Goal: Find specific page/section: Find specific page/section

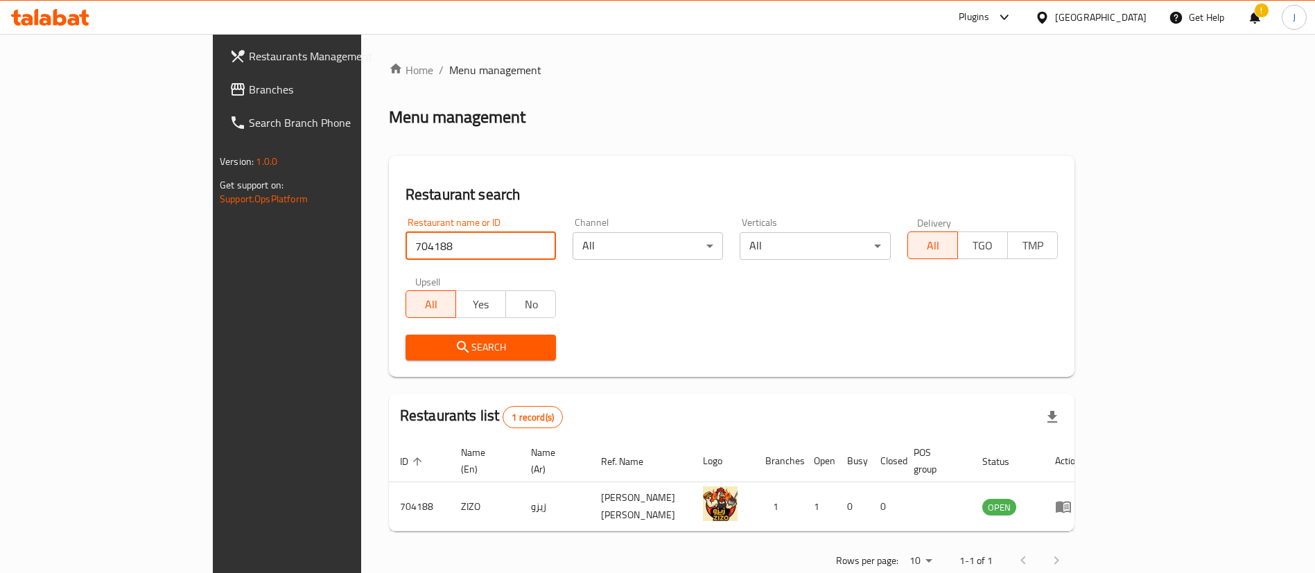
click at [406, 247] on input "704188" at bounding box center [481, 246] width 150 height 28
type input "610761"
click button "Search" at bounding box center [481, 348] width 150 height 26
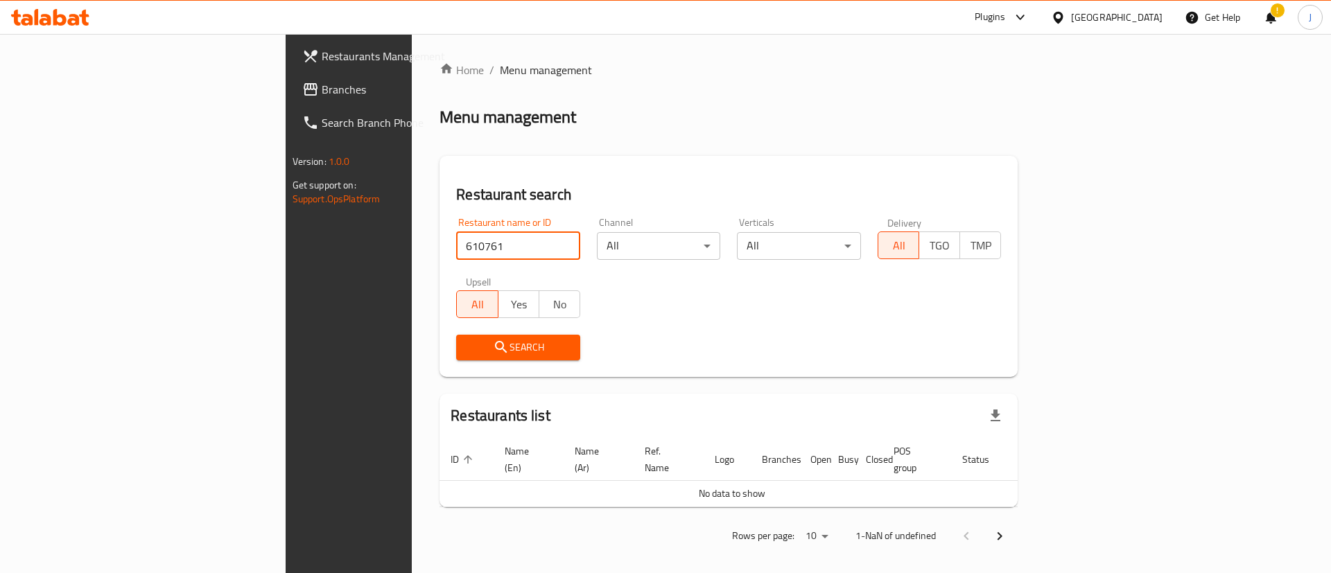
click at [456, 236] on input "610761" at bounding box center [518, 246] width 124 height 28
click button "Search" at bounding box center [518, 348] width 124 height 26
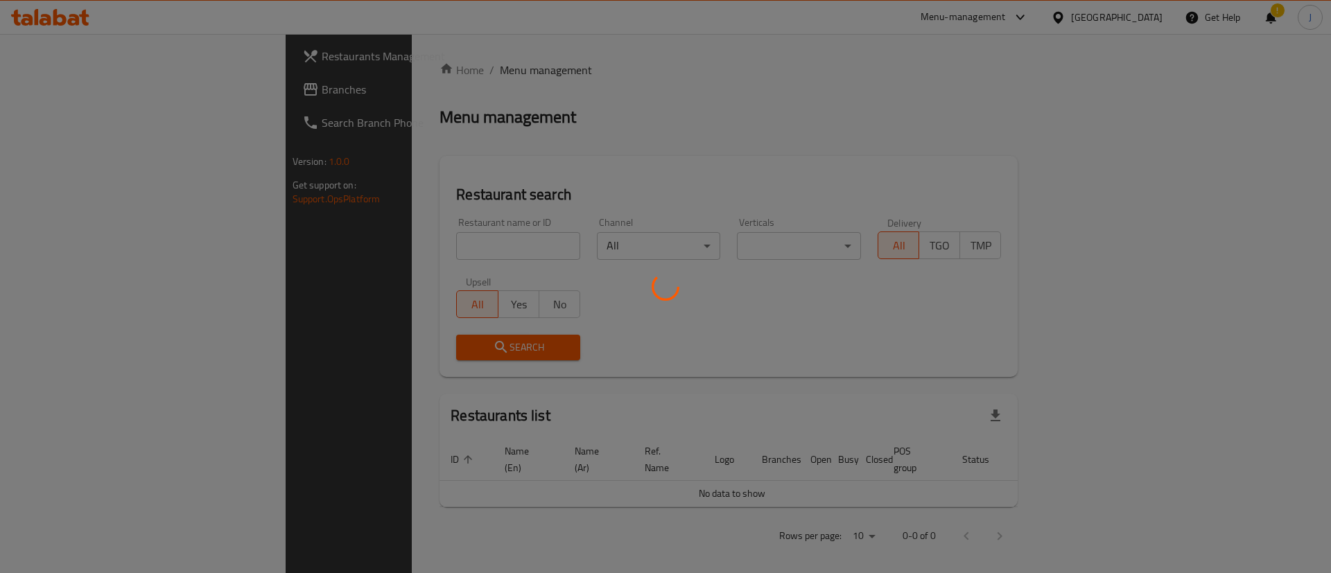
click at [399, 245] on div at bounding box center [665, 286] width 1331 height 573
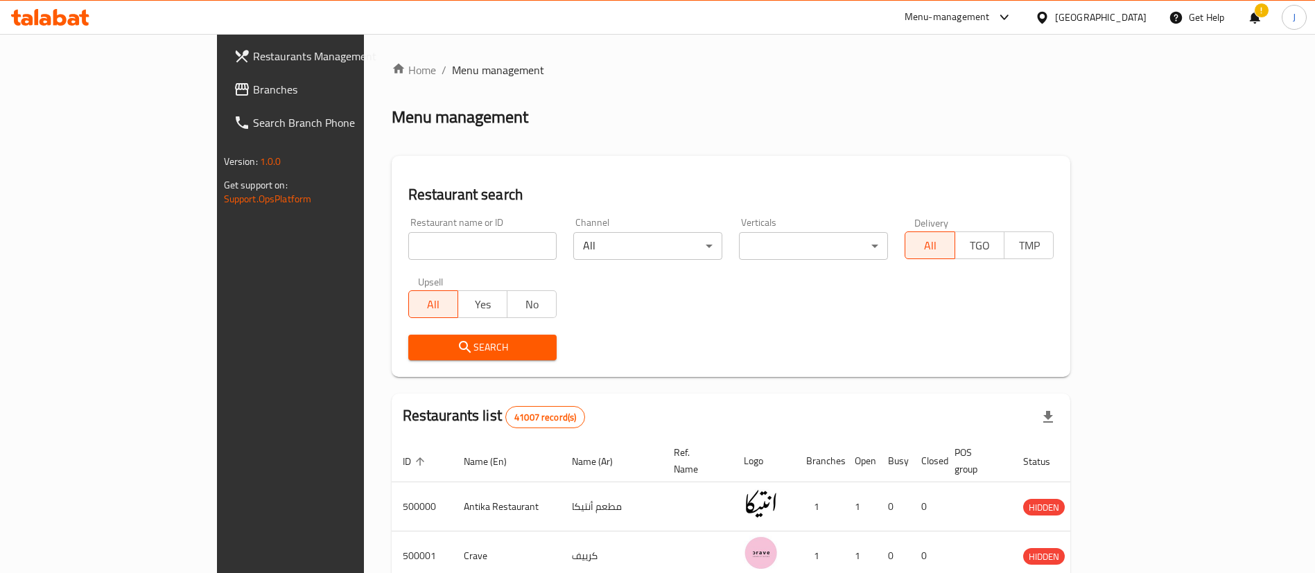
click at [408, 245] on input "search" at bounding box center [482, 246] width 149 height 28
paste input "610761"
type input "610761"
click button "Search" at bounding box center [482, 348] width 149 height 26
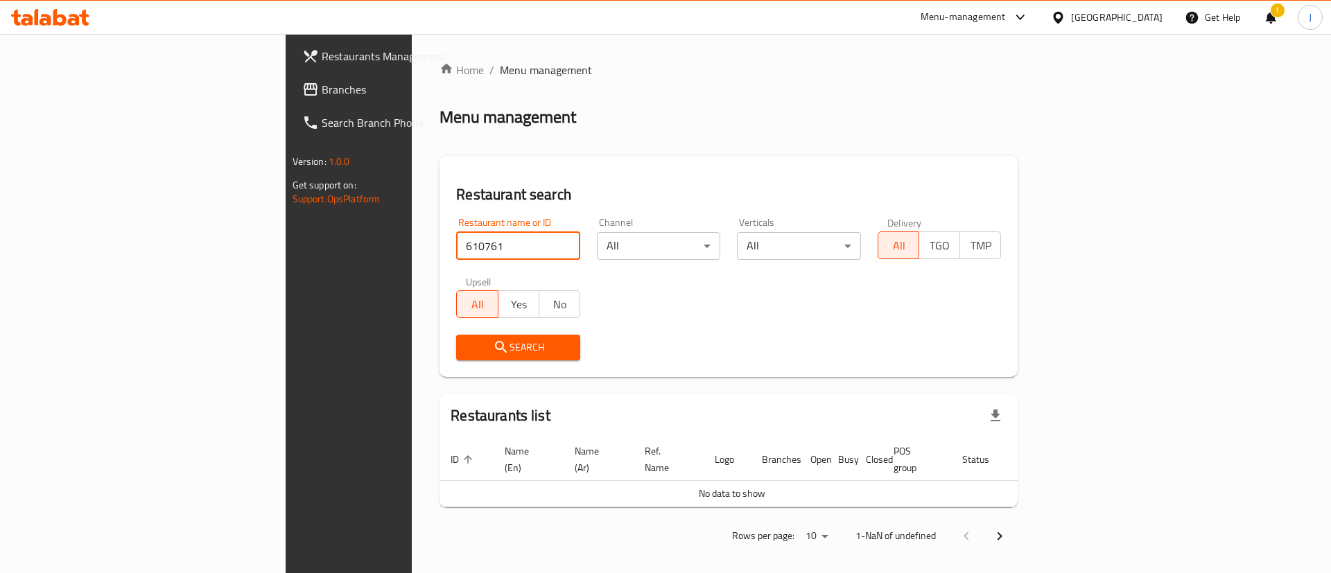
click at [456, 259] on input "610761" at bounding box center [518, 246] width 124 height 28
click at [456, 250] on input "610761" at bounding box center [518, 246] width 124 height 28
click at [322, 96] on span "Branches" at bounding box center [409, 89] width 175 height 17
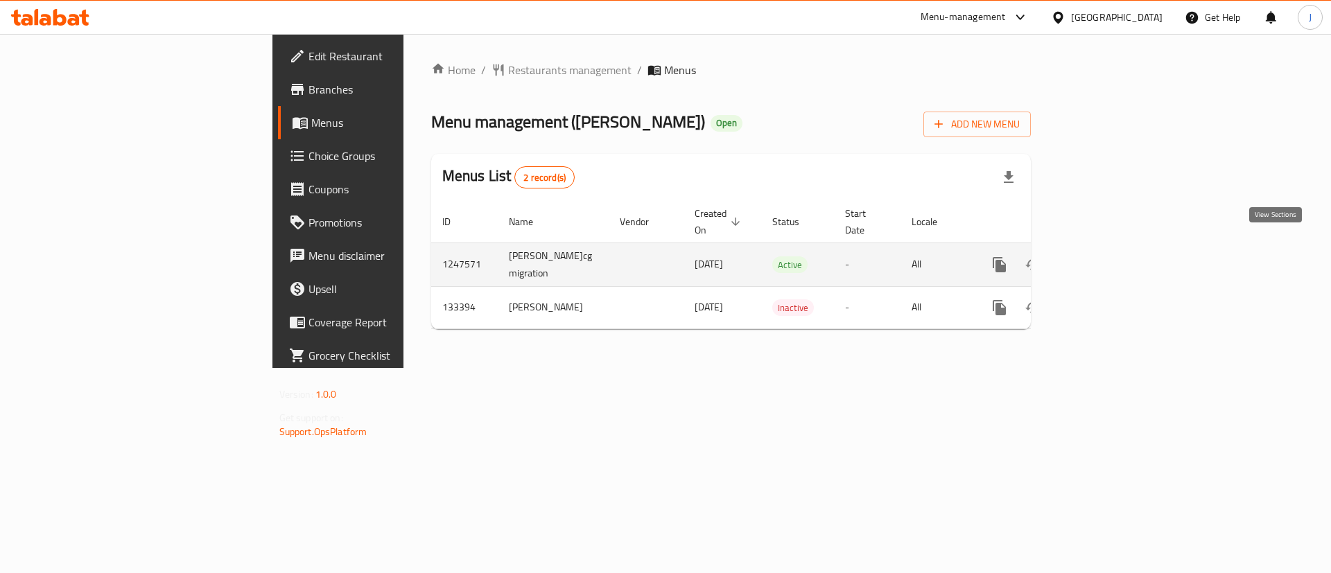
click at [1116, 258] on link "enhanced table" at bounding box center [1099, 264] width 33 height 33
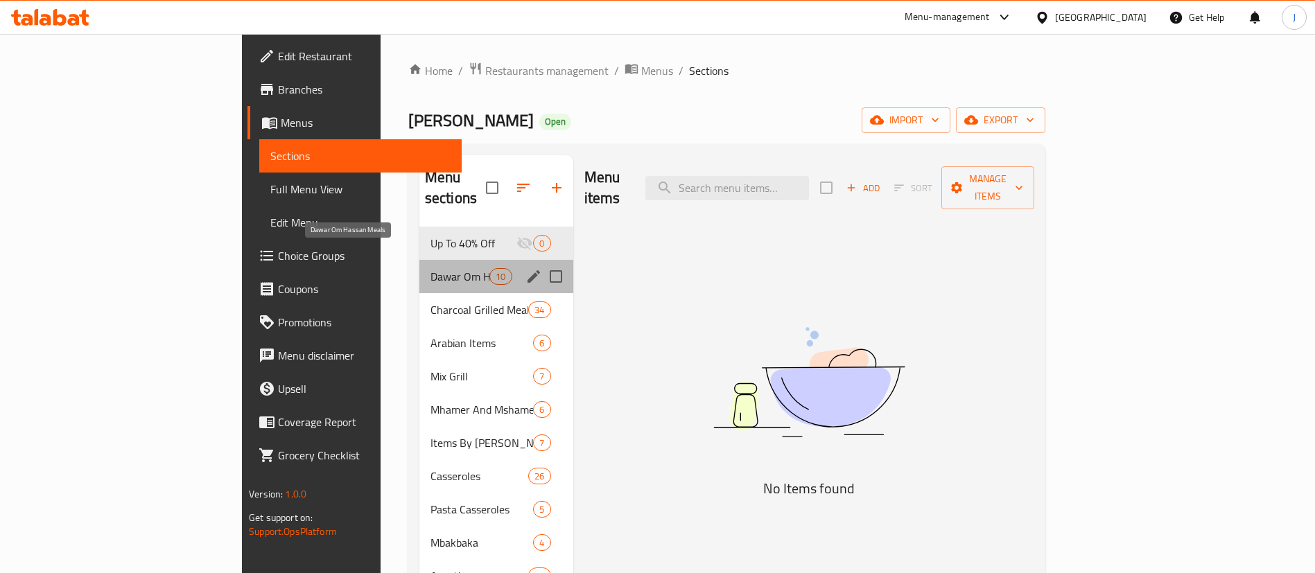
click at [431, 268] on span "Dawar Om Hassan Meals" at bounding box center [460, 276] width 59 height 17
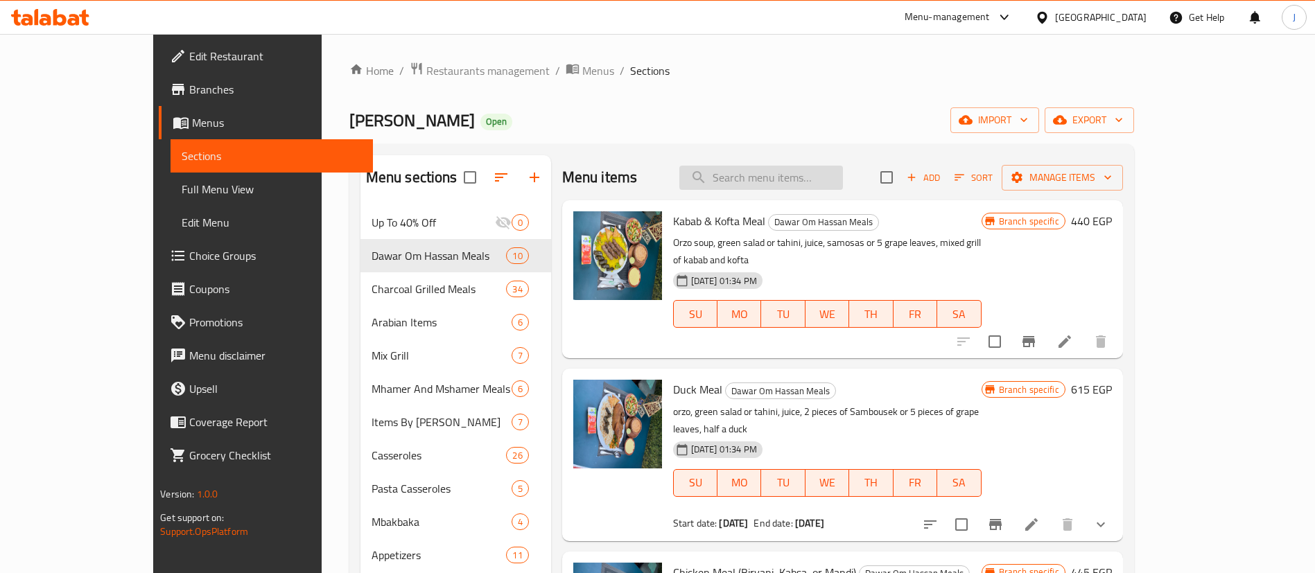
click at [838, 177] on input "search" at bounding box center [761, 178] width 164 height 24
paste input "عرض الدجاج المشوية"
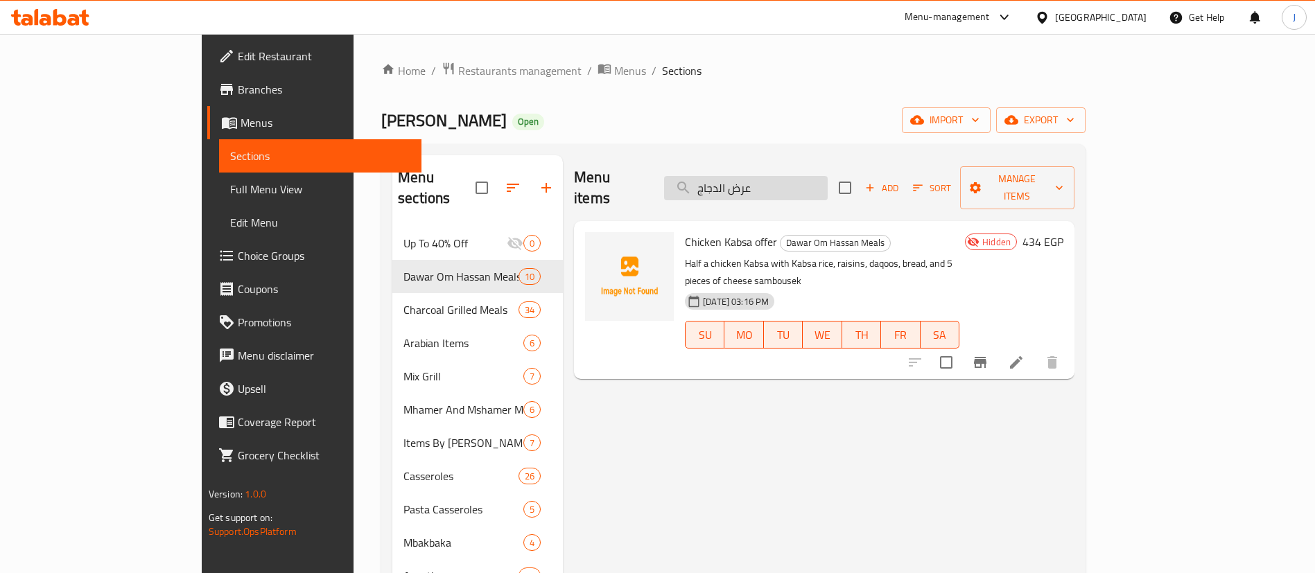
click at [794, 176] on input "عرض الدجاج" at bounding box center [746, 188] width 164 height 24
type input "عرض الدجاج"
drag, startPoint x: 650, startPoint y: 239, endPoint x: 767, endPoint y: 238, distance: 116.5
click at [767, 255] on p "Half a chicken Kabsa with Kabsa rice, raisins, daqoos, bread, and 5 pieces of c…" at bounding box center [822, 272] width 275 height 35
click at [779, 255] on p "Half a chicken Kabsa with Kabsa rice, raisins, daqoos, bread, and 5 pieces of c…" at bounding box center [822, 272] width 275 height 35
